Goal: Task Accomplishment & Management: Manage account settings

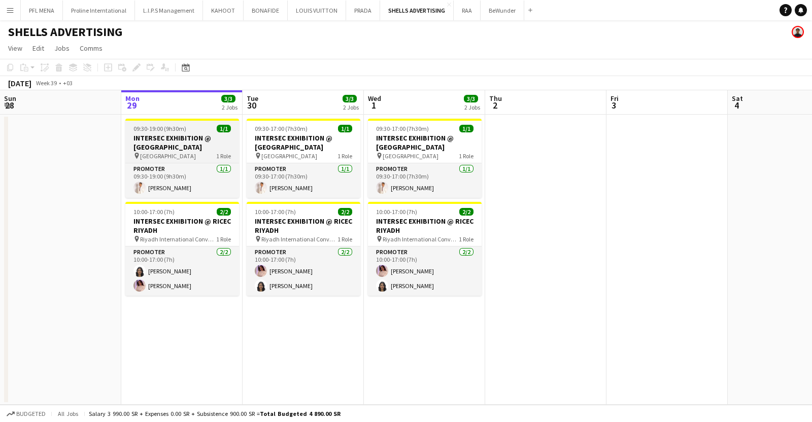
click at [167, 137] on h3 "INTERSEC EXHIBITION @ [GEOGRAPHIC_DATA]" at bounding box center [182, 142] width 114 height 18
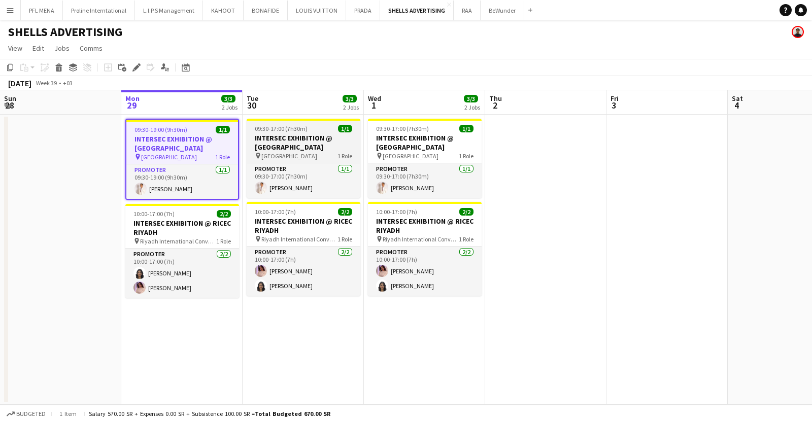
click at [325, 140] on h3 "INTERSEC EXHIBITION @ [GEOGRAPHIC_DATA]" at bounding box center [304, 142] width 114 height 18
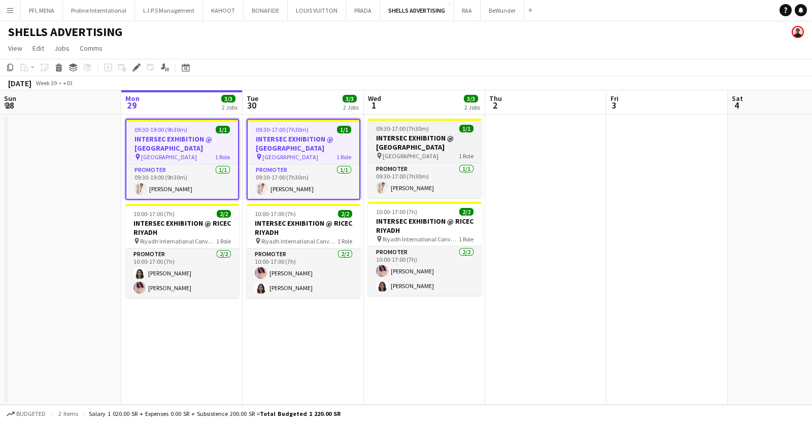
click at [411, 151] on h3 "INTERSEC EXHIBITION @ [GEOGRAPHIC_DATA]" at bounding box center [425, 142] width 114 height 18
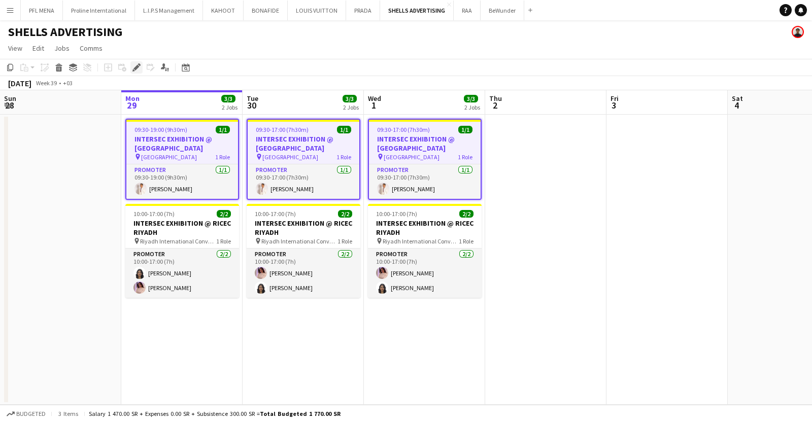
click at [135, 69] on icon at bounding box center [136, 68] width 6 height 6
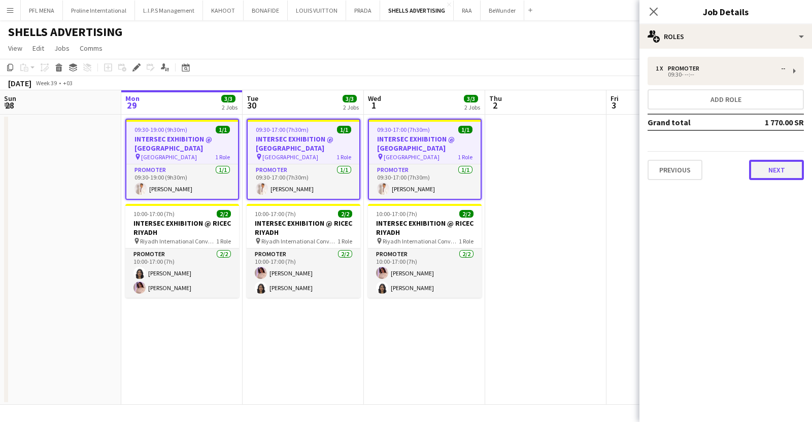
click at [783, 174] on button "Next" at bounding box center [776, 170] width 55 height 20
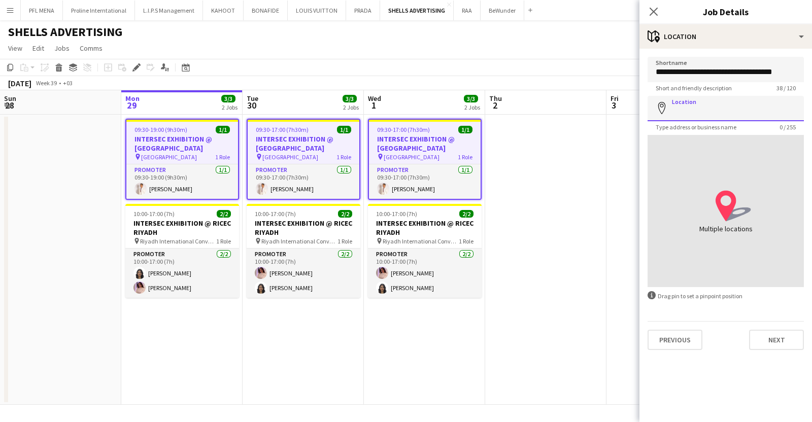
click at [698, 115] on input "Location" at bounding box center [726, 108] width 156 height 25
type input "**********"
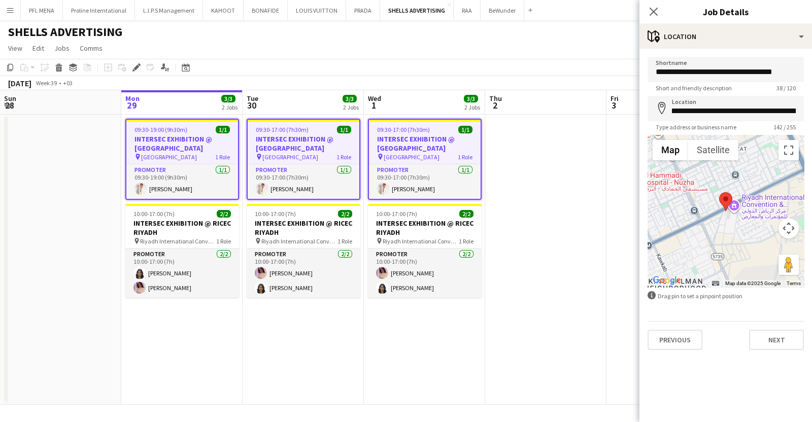
scroll to position [0, 356]
click at [777, 335] on button "Next" at bounding box center [776, 340] width 55 height 20
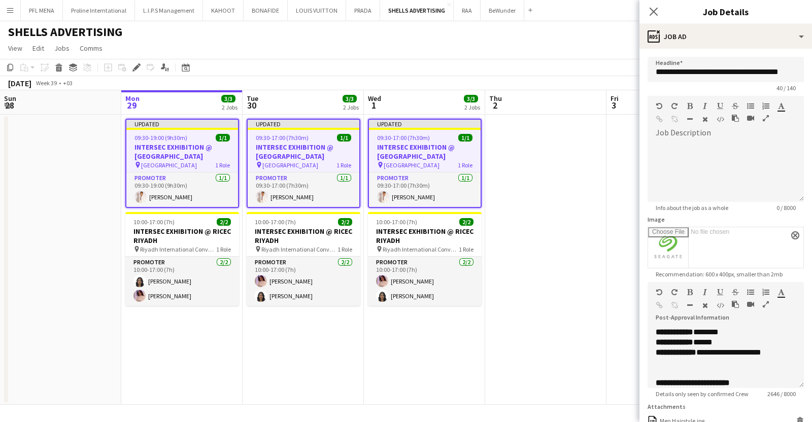
click at [554, 180] on app-date-cell at bounding box center [545, 260] width 121 height 290
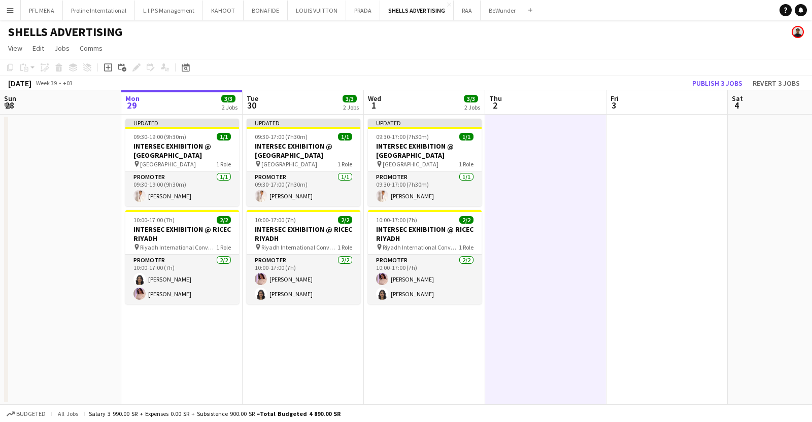
click at [635, 152] on app-date-cell at bounding box center [666, 260] width 121 height 290
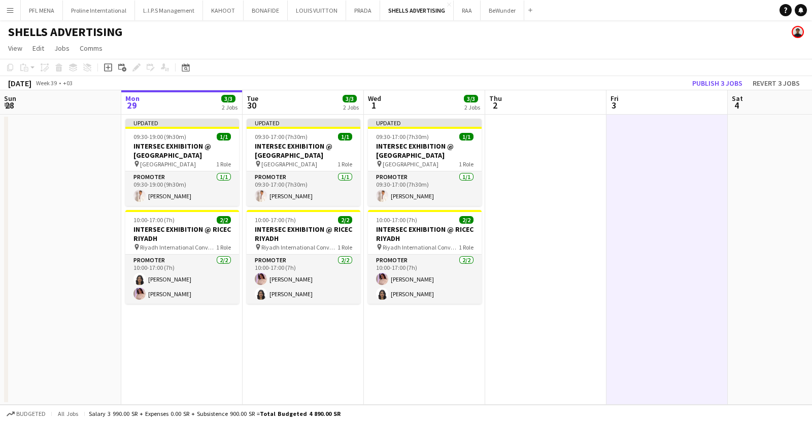
click at [635, 152] on app-date-cell at bounding box center [666, 260] width 121 height 290
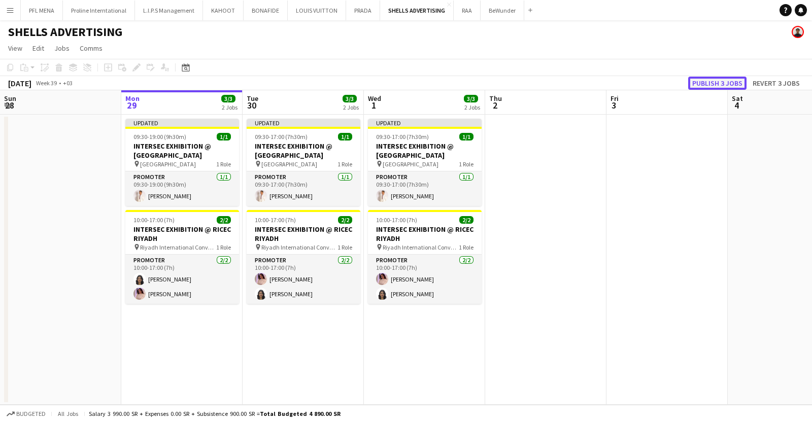
click at [713, 81] on button "Publish 3 jobs" at bounding box center [717, 83] width 58 height 13
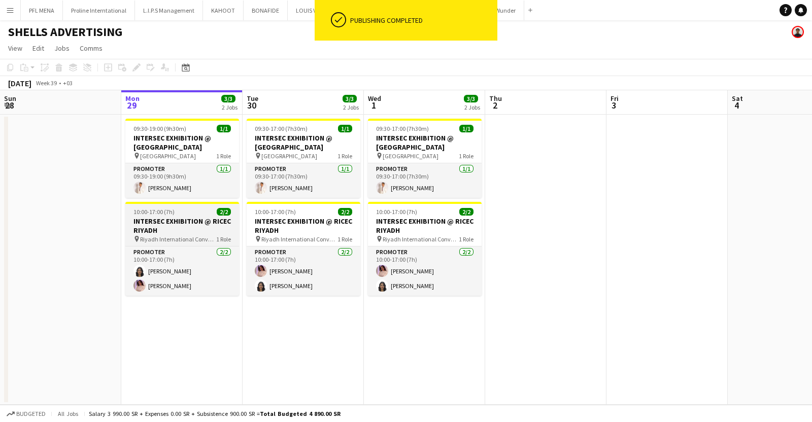
click at [198, 221] on h3 "INTERSEC EXHIBITION @ RICEC RIYADH" at bounding box center [182, 226] width 114 height 18
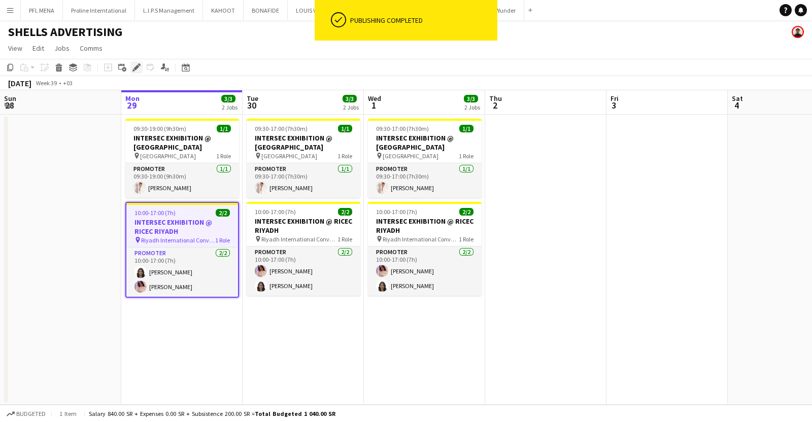
click at [131, 67] on div "Edit" at bounding box center [136, 67] width 12 height 12
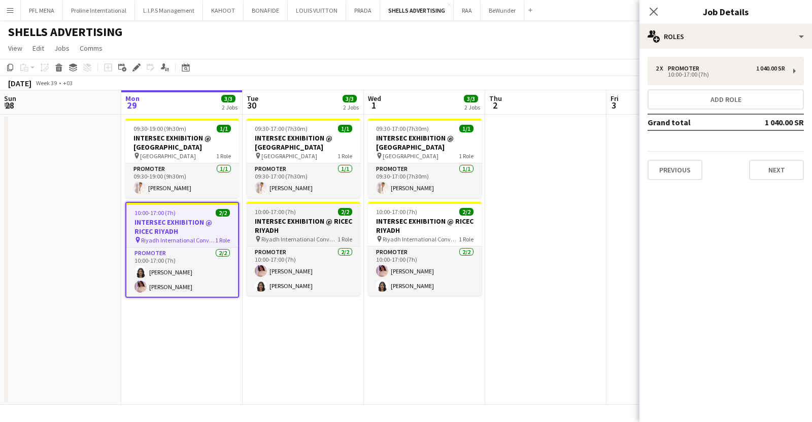
click at [326, 210] on div "10:00-17:00 (7h) 2/2" at bounding box center [304, 212] width 114 height 8
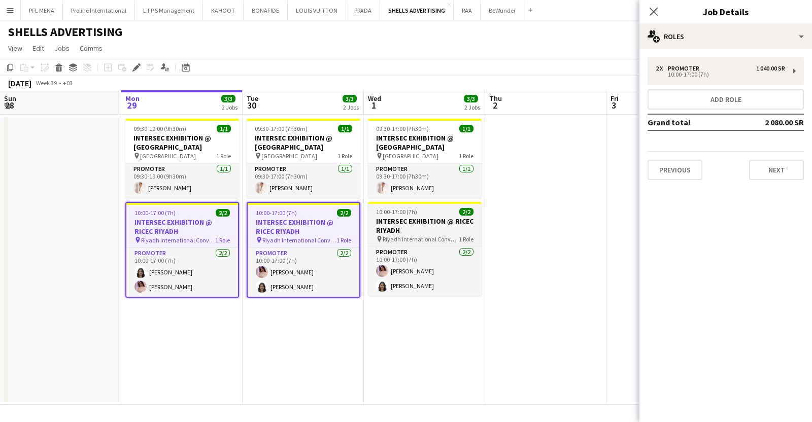
click at [431, 226] on h3 "INTERSEC EXHIBITION @ RICEC RIYADH" at bounding box center [425, 226] width 114 height 18
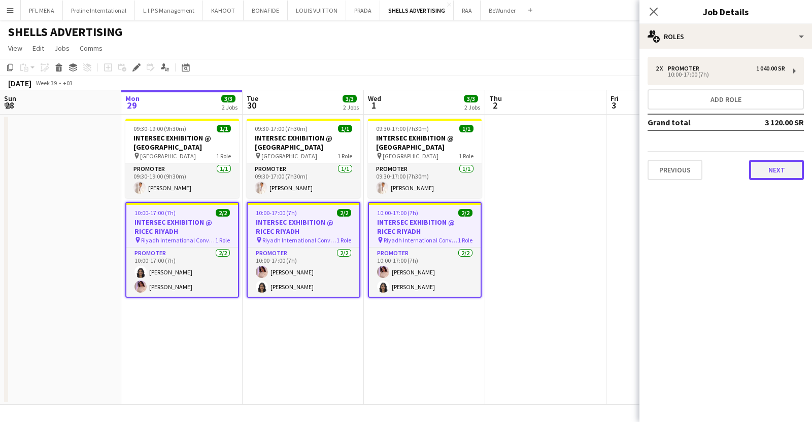
click at [754, 162] on button "Next" at bounding box center [776, 170] width 55 height 20
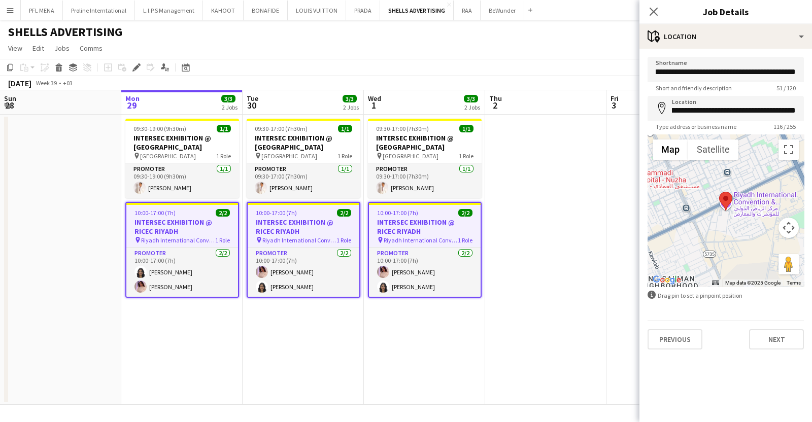
scroll to position [0, 271]
click at [549, 265] on app-date-cell at bounding box center [545, 260] width 121 height 290
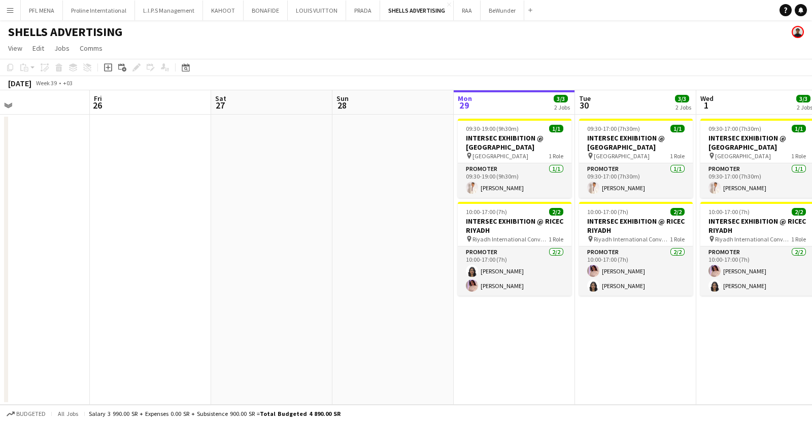
scroll to position [0, 273]
